Goal: Find specific page/section: Find specific page/section

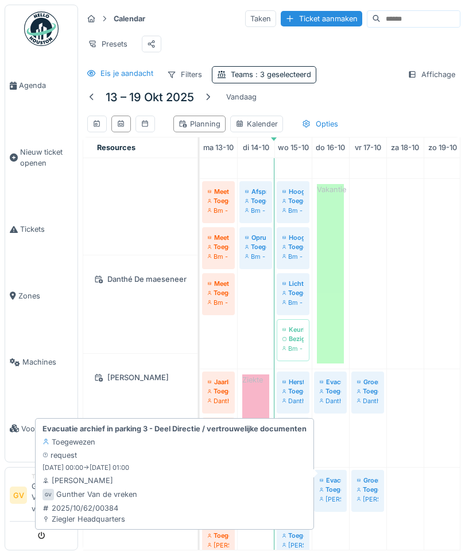
scroll to position [114, 0]
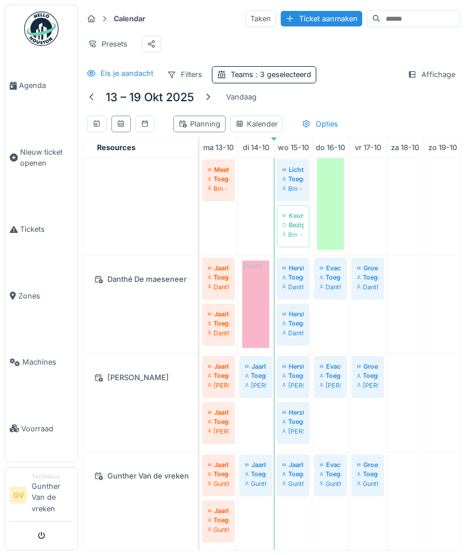
click at [367, 520] on td at bounding box center [367, 296] width 37 height 505
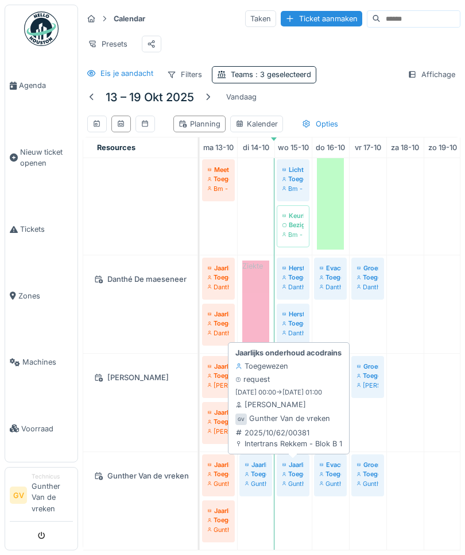
click at [279, 391] on small "15-10-2025 00:00 -> 15-10-2025 01:00" at bounding box center [279, 392] width 87 height 10
click at [270, 351] on strong "Jaarlijks onderhoud acodrains" at bounding box center [289, 352] width 106 height 11
click at [263, 362] on div "Toegewezen" at bounding box center [262, 365] width 53 height 11
click at [259, 360] on div "Toegewezen" at bounding box center [262, 365] width 53 height 11
click at [271, 369] on div "Toegewezen" at bounding box center [262, 365] width 53 height 11
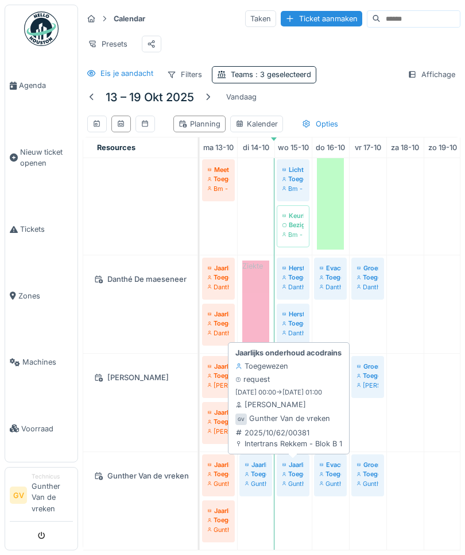
click at [265, 422] on div "Gunther Van de vreken" at bounding box center [289, 418] width 81 height 11
click at [271, 371] on div "Toegewezen" at bounding box center [262, 365] width 53 height 11
click at [267, 359] on div "Jaarlijks onderhoud acodrains Toegewezen request 15-10-2025 00:00 -> 15-10-2025…" at bounding box center [288, 398] width 111 height 106
click at [263, 362] on div "Toegewezen" at bounding box center [262, 365] width 53 height 11
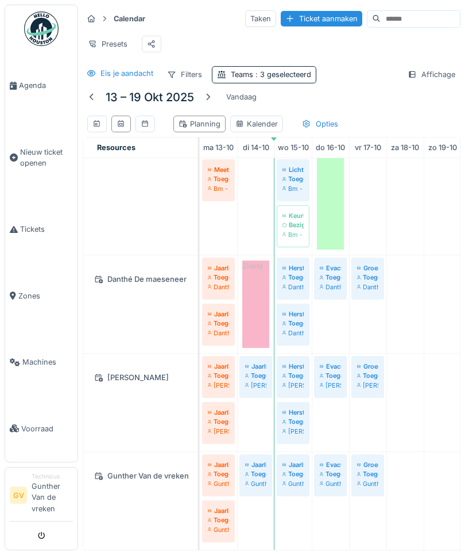
click at [255, 517] on td at bounding box center [255, 296] width 37 height 505
click at [329, 123] on div "Opties" at bounding box center [320, 124] width 47 height 17
click at [417, 94] on div "13 – 19 okt 2025 Vandaag Planning Kalender Opties" at bounding box center [272, 112] width 378 height 49
click at [193, 72] on div "Filters" at bounding box center [184, 74] width 45 height 17
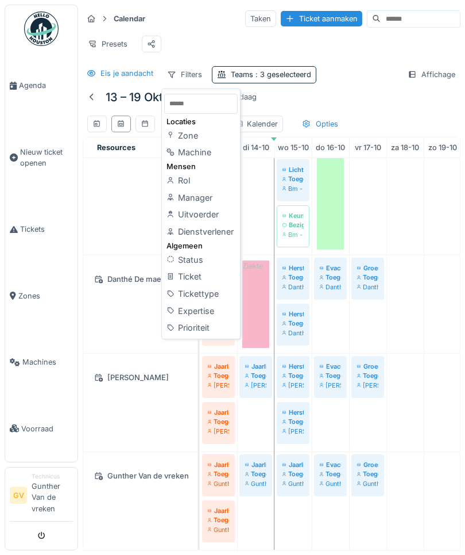
click at [201, 280] on div "Ticket" at bounding box center [201, 276] width 74 height 17
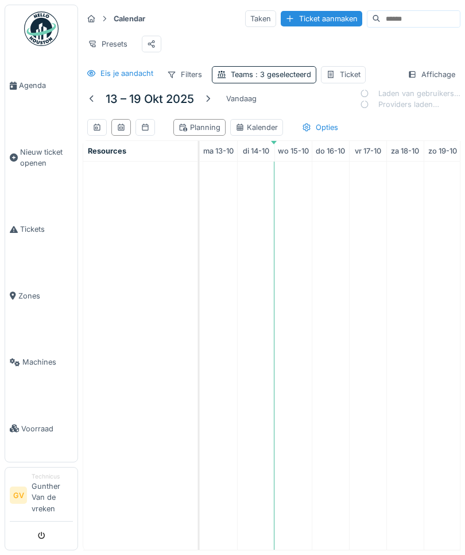
scroll to position [0, 0]
click at [187, 70] on div "Filters" at bounding box center [184, 74] width 45 height 17
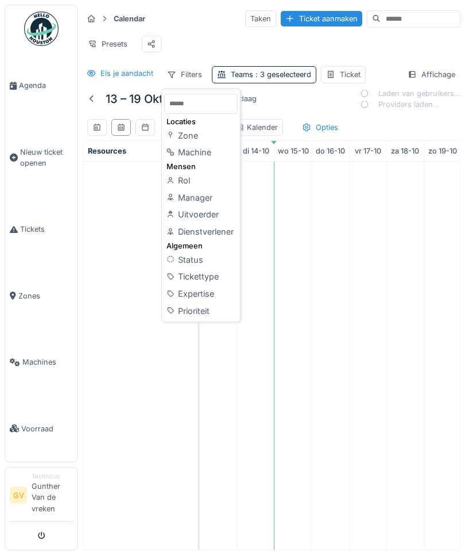
click at [205, 138] on div "Zone" at bounding box center [201, 135] width 74 height 17
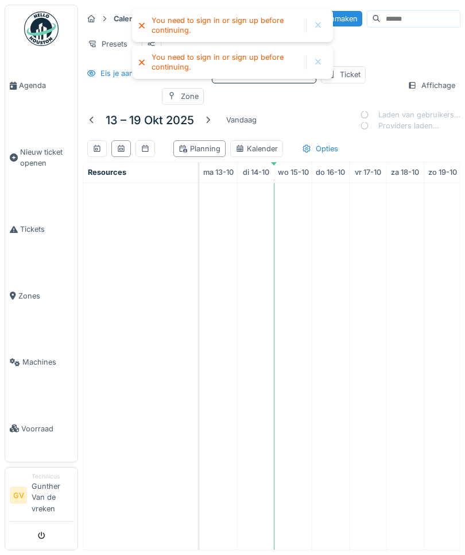
click at [378, 45] on div "Presets" at bounding box center [272, 44] width 378 height 26
click at [317, 22] on div at bounding box center [318, 26] width 9 height 10
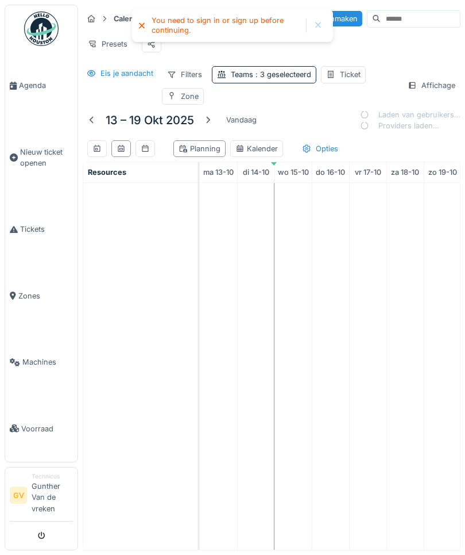
click at [318, 24] on div at bounding box center [318, 26] width 9 height 10
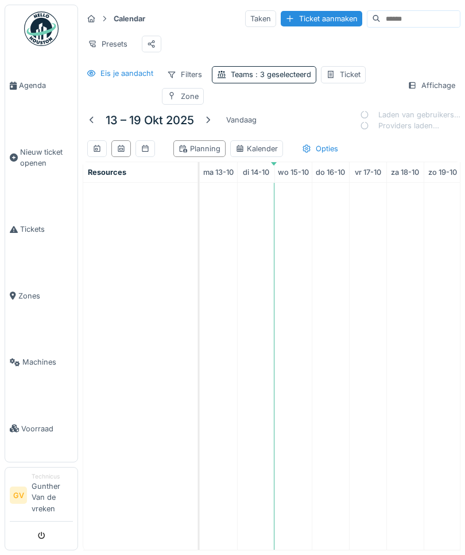
click at [188, 76] on div "Filters" at bounding box center [184, 74] width 45 height 17
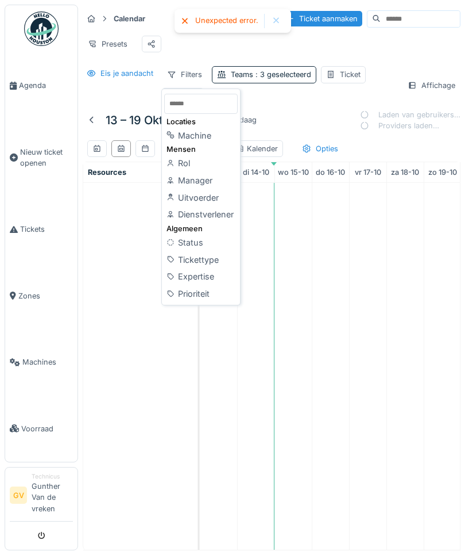
click at [200, 243] on div "Status" at bounding box center [201, 242] width 74 height 17
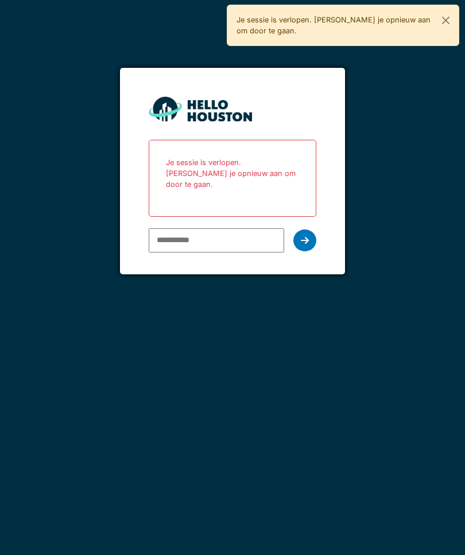
scroll to position [43, 0]
click at [219, 228] on input "email" at bounding box center [217, 240] width 136 height 24
type input "**********"
click at [311, 229] on div at bounding box center [305, 240] width 23 height 22
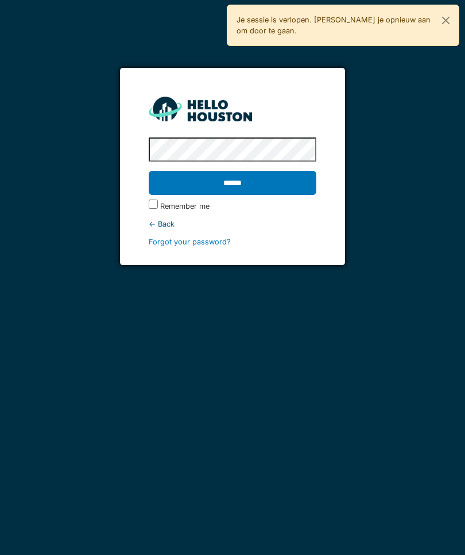
click at [161, 201] on label "Remember me" at bounding box center [184, 206] width 49 height 11
click at [259, 171] on input "******" at bounding box center [233, 183] width 168 height 24
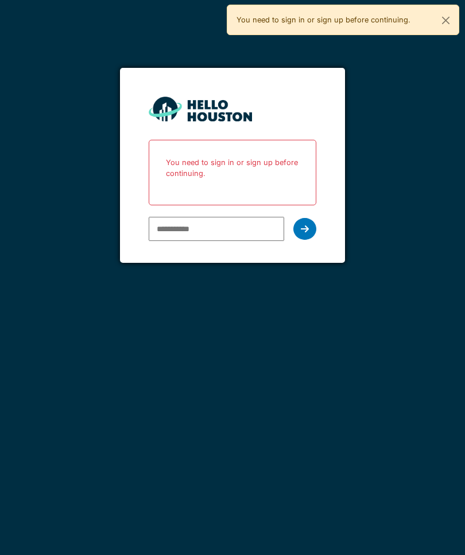
click at [225, 234] on input "email" at bounding box center [217, 229] width 136 height 24
type input "**********"
click at [302, 233] on icon at bounding box center [305, 228] width 8 height 9
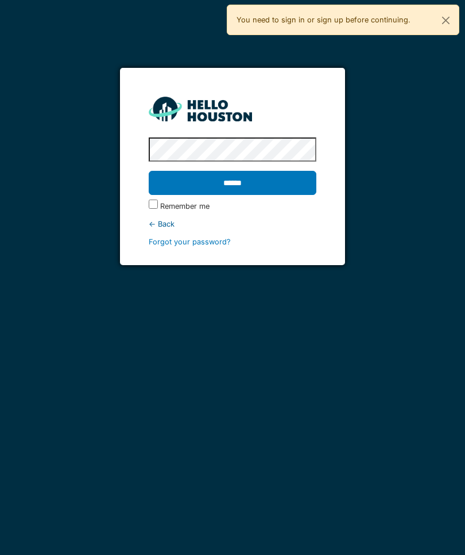
click at [227, 184] on input "******" at bounding box center [233, 183] width 168 height 24
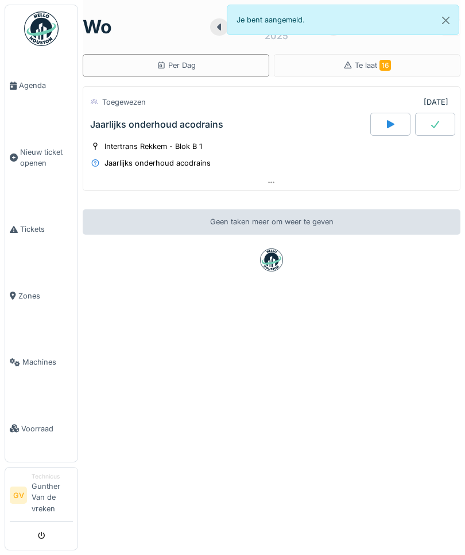
click at [32, 87] on span "Agenda" at bounding box center [46, 85] width 54 height 11
